Goal: Information Seeking & Learning: Learn about a topic

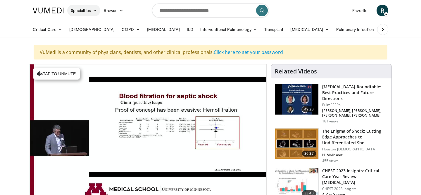
click at [91, 11] on link "Specialties" at bounding box center [83, 11] width 33 height 12
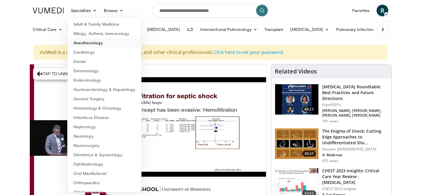
click at [86, 42] on link "Anesthesiology" at bounding box center [105, 42] width 74 height 9
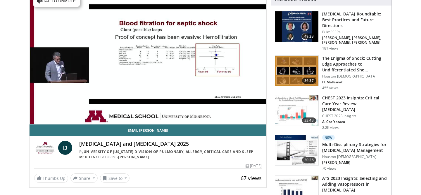
scroll to position [74, 0]
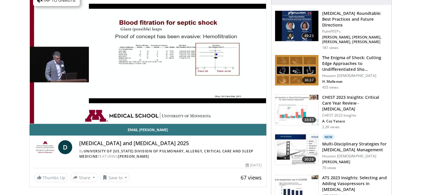
click at [44, 148] on img at bounding box center [45, 148] width 22 height 14
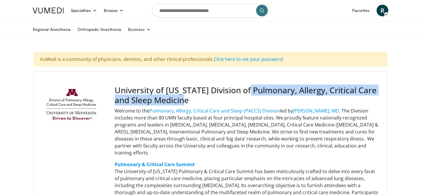
drag, startPoint x: 252, startPoint y: 90, endPoint x: 213, endPoint y: 98, distance: 40.1
click at [213, 98] on h3 "University of [US_STATE] Division of Pulmonary, Allergy, Critical Care and Slee…" at bounding box center [247, 96] width 264 height 20
copy h3 "Pulmonary, Allergy, Critical Care and Sleep Medicine"
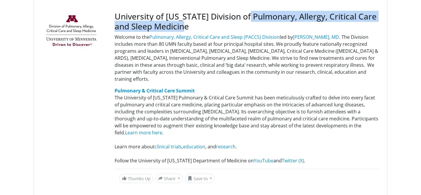
scroll to position [75, 0]
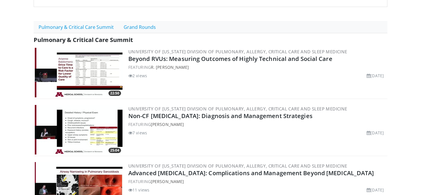
scroll to position [0, 0]
